Goal: Task Accomplishment & Management: Manage account settings

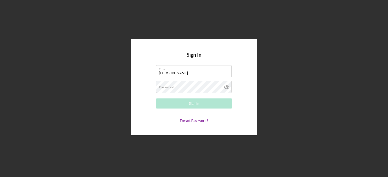
type input "[PERSON_NAME][EMAIL_ADDRESS][PERSON_NAME][DOMAIN_NAME]"
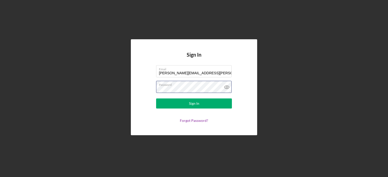
click at [156, 99] on button "Sign In" at bounding box center [194, 104] width 76 height 10
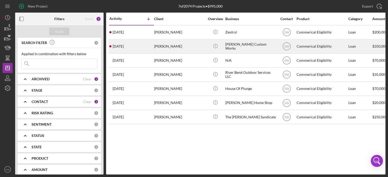
click at [159, 46] on div "[PERSON_NAME]" at bounding box center [179, 46] width 50 height 13
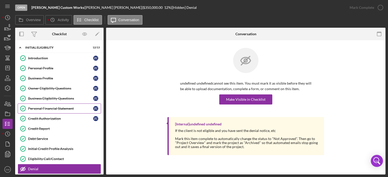
scroll to position [61, 0]
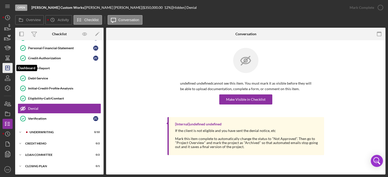
click at [8, 70] on icon "Icon/Dashboard" at bounding box center [7, 68] width 13 height 13
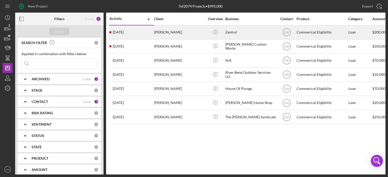
click at [160, 33] on div "[PERSON_NAME]" at bounding box center [179, 32] width 50 height 13
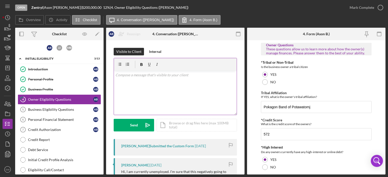
click at [127, 76] on p at bounding box center [175, 75] width 120 height 6
click at [145, 74] on p "This will be a factor" at bounding box center [175, 75] width 120 height 6
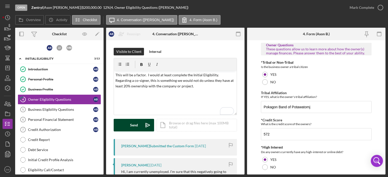
click at [132, 124] on div "Send" at bounding box center [134, 125] width 8 height 13
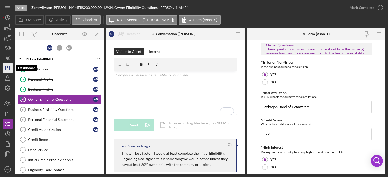
click at [8, 69] on icon "Icon/Dashboard" at bounding box center [7, 68] width 13 height 13
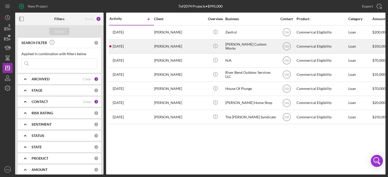
click at [161, 44] on div "[PERSON_NAME]" at bounding box center [179, 46] width 50 height 13
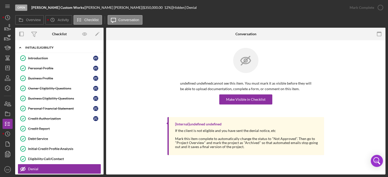
click at [20, 48] on polyline at bounding box center [20, 47] width 2 height 1
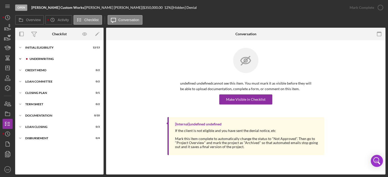
click at [21, 59] on icon "Icon/Expander" at bounding box center [20, 59] width 10 height 10
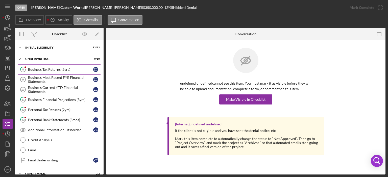
click at [37, 69] on div "Business Tax Returns (2yrs)" at bounding box center [60, 70] width 65 height 4
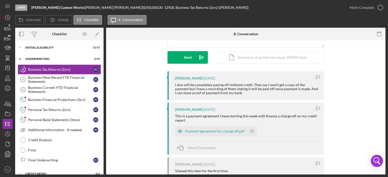
scroll to position [63, 0]
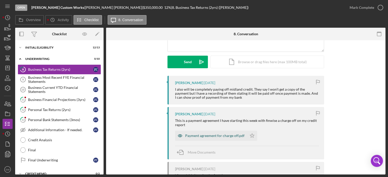
click at [210, 136] on div "Payment agreement for charge off.pdf" at bounding box center [214, 136] width 59 height 4
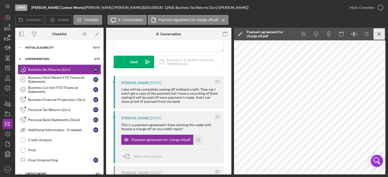
click at [377, 35] on icon "Icon/Menu Close" at bounding box center [378, 34] width 11 height 11
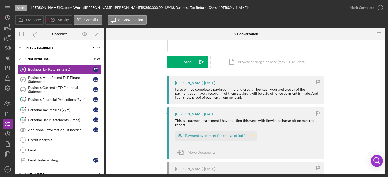
click at [251, 135] on icon "Icon/Star" at bounding box center [252, 136] width 10 height 10
click at [378, 7] on icon "button" at bounding box center [380, 7] width 13 height 13
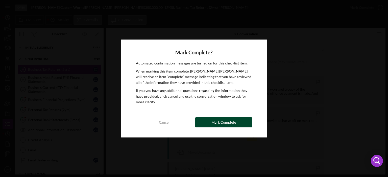
click at [219, 123] on div "Mark Complete" at bounding box center [223, 123] width 24 height 10
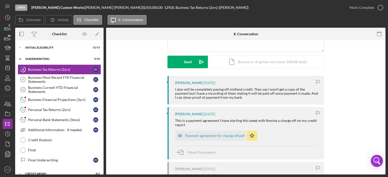
scroll to position [133, 0]
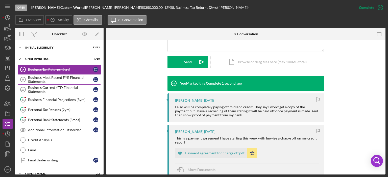
click at [40, 77] on div "Business Most Recent FYE Financial Statements" at bounding box center [60, 80] width 65 height 8
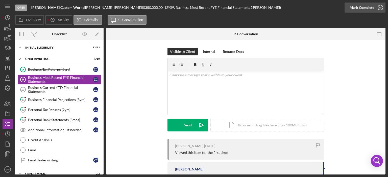
click at [379, 8] on polyline "button" at bounding box center [380, 7] width 2 height 1
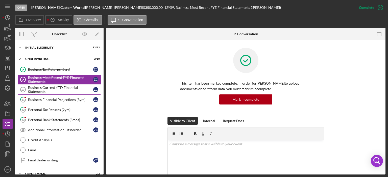
click at [35, 89] on div "Business Current YTD Financial Statements" at bounding box center [60, 90] width 65 height 8
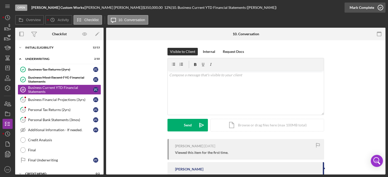
click at [379, 8] on icon "button" at bounding box center [380, 7] width 13 height 13
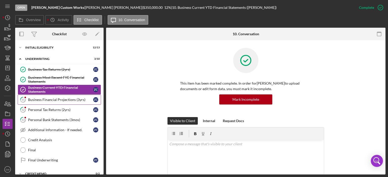
click at [37, 100] on div "Business Financial Projections (3yrs)" at bounding box center [60, 100] width 65 height 4
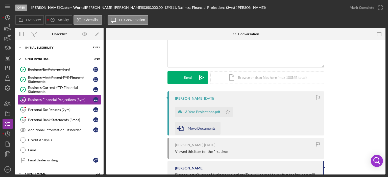
scroll to position [70, 0]
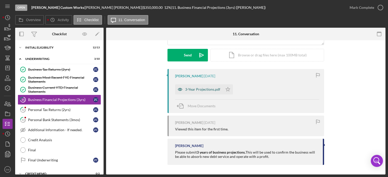
click at [196, 88] on div "3-Year Projections.pdf" at bounding box center [202, 90] width 35 height 4
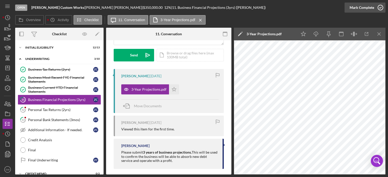
click at [380, 7] on icon "button" at bounding box center [380, 7] width 13 height 13
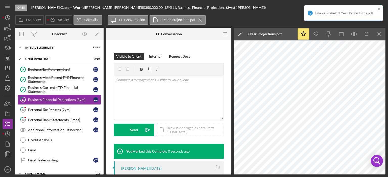
scroll to position [145, 0]
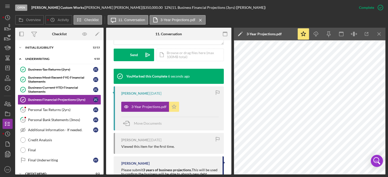
click at [173, 107] on icon "Icon/Star" at bounding box center [174, 107] width 10 height 10
click at [173, 108] on polygon "button" at bounding box center [174, 107] width 4 height 4
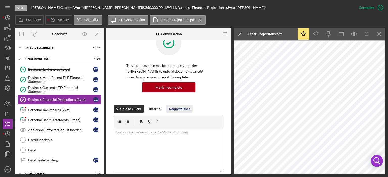
scroll to position [16, 0]
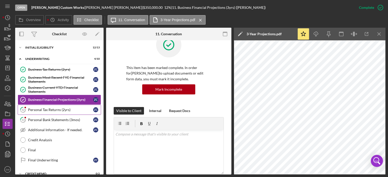
click at [38, 109] on div "Personal Tax Returns (2yrs)" at bounding box center [60, 110] width 65 height 4
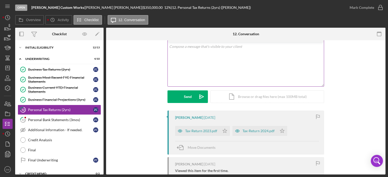
scroll to position [50, 0]
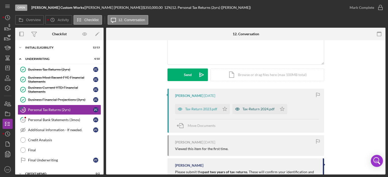
click at [254, 108] on div "Tax-Return 2024.pdf" at bounding box center [258, 109] width 32 height 4
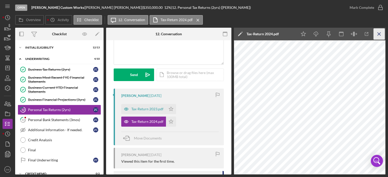
click at [379, 33] on icon "Icon/Menu Close" at bounding box center [378, 34] width 11 height 11
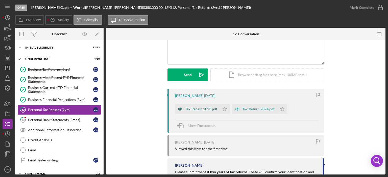
click at [199, 108] on div "Tax-Return 2023.pdf" at bounding box center [201, 109] width 32 height 4
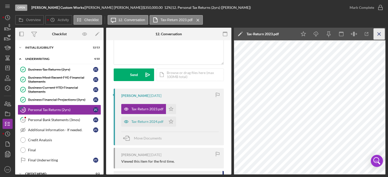
click at [377, 35] on line "button" at bounding box center [378, 34] width 3 height 3
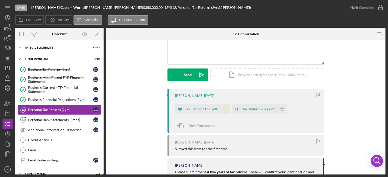
click at [224, 110] on icon "Icon/Star" at bounding box center [225, 109] width 10 height 10
click at [281, 109] on icon "Icon/Star" at bounding box center [282, 109] width 10 height 10
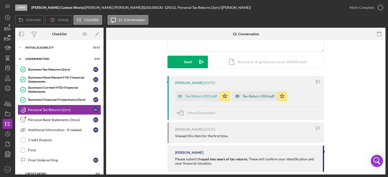
scroll to position [70, 0]
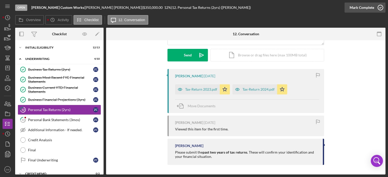
click at [378, 8] on icon "button" at bounding box center [380, 7] width 13 height 13
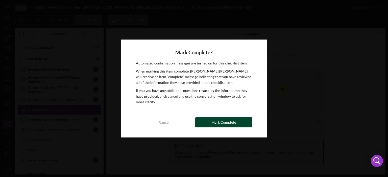
click at [224, 122] on div "Mark Complete" at bounding box center [223, 123] width 24 height 10
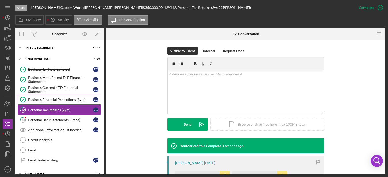
scroll to position [140, 0]
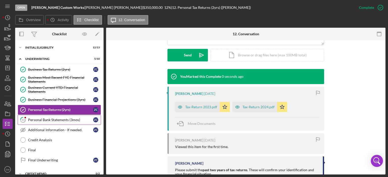
click at [49, 119] on div "Personal Bank Statements (3mos)" at bounding box center [60, 120] width 65 height 4
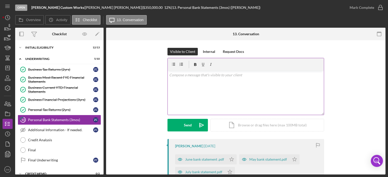
scroll to position [50, 0]
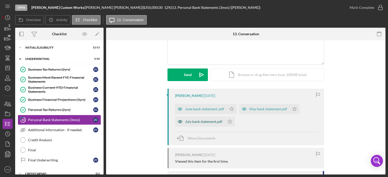
click at [199, 122] on div "July bank statement.pdf" at bounding box center [203, 122] width 37 height 4
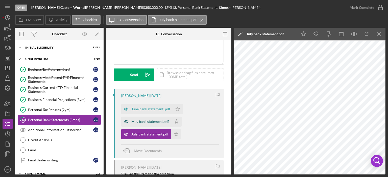
click at [150, 120] on div "May bank statement.pdf" at bounding box center [150, 122] width 38 height 4
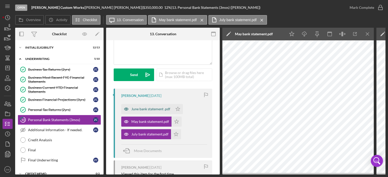
click at [150, 107] on div "June bank statement .pdf" at bounding box center [150, 109] width 39 height 4
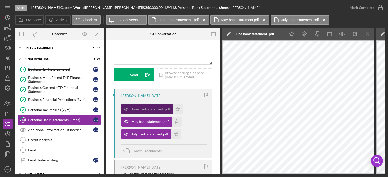
click at [139, 110] on div "June bank statement .pdf" at bounding box center [150, 109] width 39 height 4
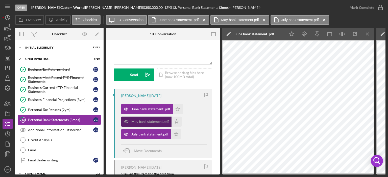
click at [141, 123] on div "May bank statement.pdf" at bounding box center [150, 122] width 38 height 4
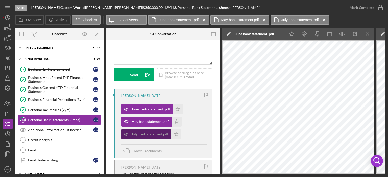
click at [143, 136] on div "July bank statement.pdf" at bounding box center [149, 134] width 37 height 4
click at [367, 36] on icon "Icon/Menu Close" at bounding box center [367, 34] width 11 height 11
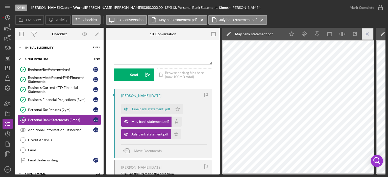
click at [366, 35] on icon "Icon/Menu Close" at bounding box center [367, 34] width 11 height 11
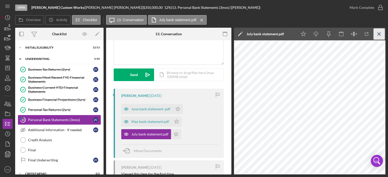
click at [379, 34] on line "button" at bounding box center [378, 34] width 3 height 3
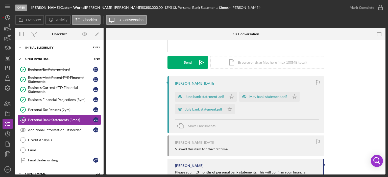
scroll to position [32, 0]
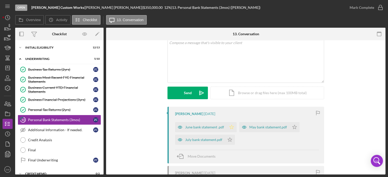
click at [230, 127] on icon "Icon/Star" at bounding box center [231, 127] width 10 height 10
click at [292, 126] on polygon "button" at bounding box center [294, 127] width 4 height 4
click at [228, 139] on icon "Icon/Star" at bounding box center [230, 140] width 10 height 10
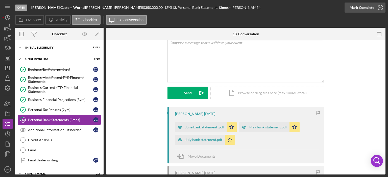
click at [378, 7] on icon "button" at bounding box center [380, 7] width 13 height 13
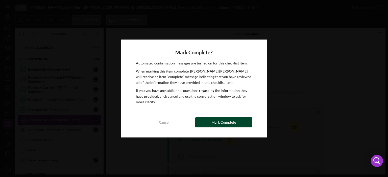
click at [220, 122] on div "Mark Complete" at bounding box center [223, 123] width 24 height 10
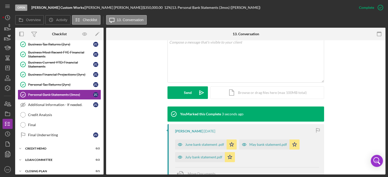
scroll to position [50, 0]
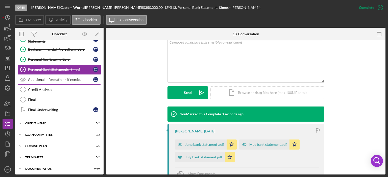
click at [40, 78] on div "Additional Information - If needed." at bounding box center [60, 80] width 65 height 4
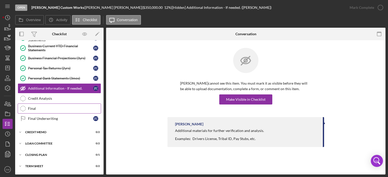
scroll to position [50, 0]
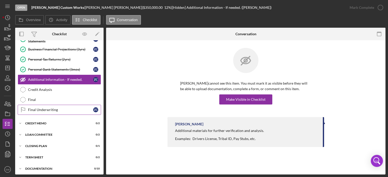
click at [37, 109] on div "Final Underwriting" at bounding box center [60, 110] width 65 height 4
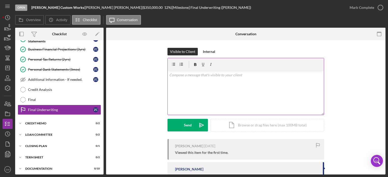
click at [183, 73] on p at bounding box center [245, 75] width 153 height 6
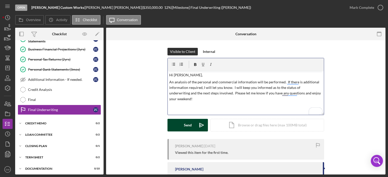
click at [188, 124] on div "Send" at bounding box center [188, 125] width 8 height 13
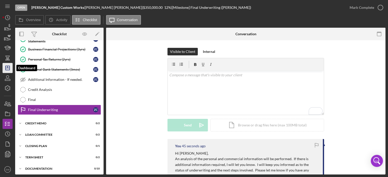
click at [6, 70] on icon "Icon/Dashboard" at bounding box center [7, 68] width 13 height 13
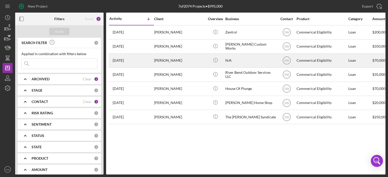
click at [158, 61] on div "[PERSON_NAME]" at bounding box center [179, 60] width 50 height 13
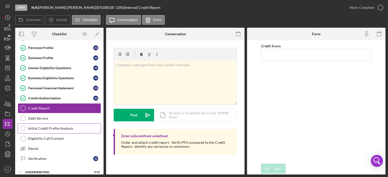
scroll to position [50, 0]
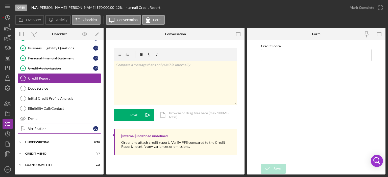
click at [36, 127] on div "Verification" at bounding box center [60, 129] width 65 height 4
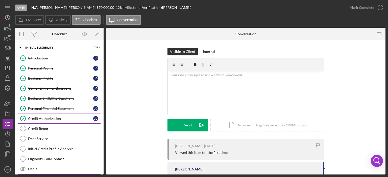
click at [40, 119] on div "Credit Authorization" at bounding box center [60, 119] width 65 height 4
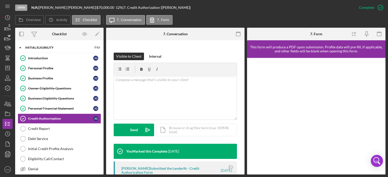
scroll to position [57, 0]
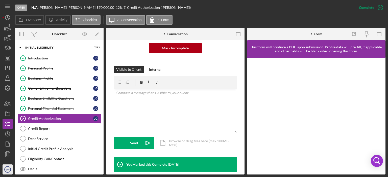
click at [8, 171] on text "SW" at bounding box center [8, 170] width 4 height 3
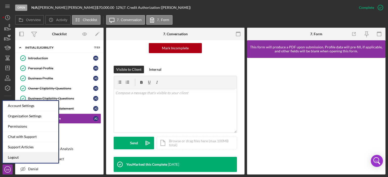
click at [13, 156] on link "Logout" at bounding box center [31, 158] width 56 height 10
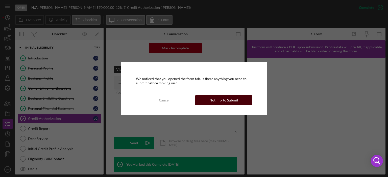
click at [220, 99] on div "Nothing to Submit" at bounding box center [223, 100] width 29 height 10
